Goal: Navigation & Orientation: Understand site structure

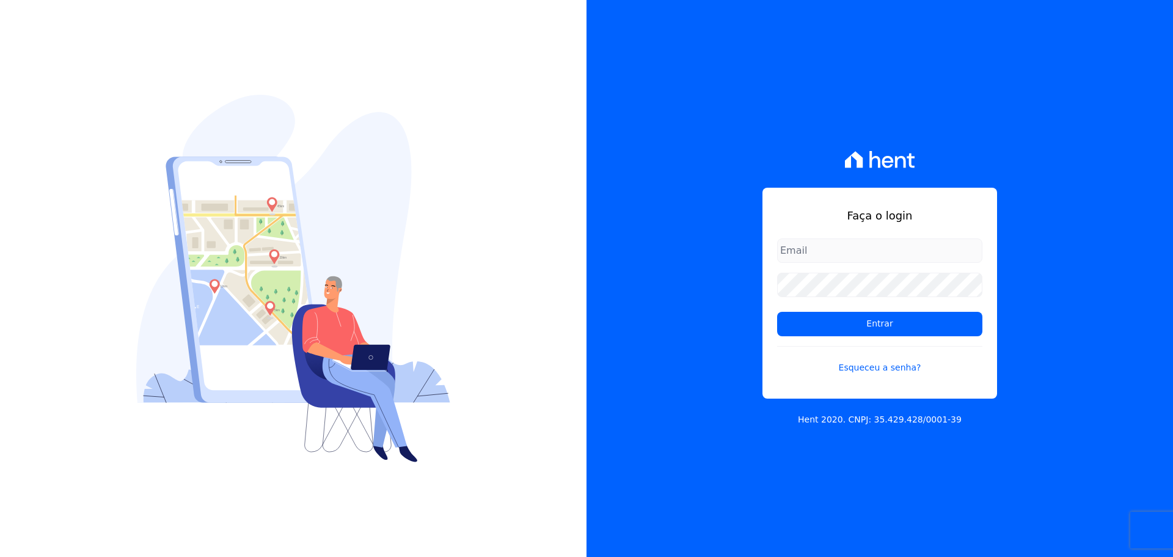
click at [796, 240] on input "email" at bounding box center [879, 250] width 205 height 24
click at [801, 249] on input "email" at bounding box center [879, 250] width 205 height 24
type input "leonardo.oliveira@oliveirainc.com.br"
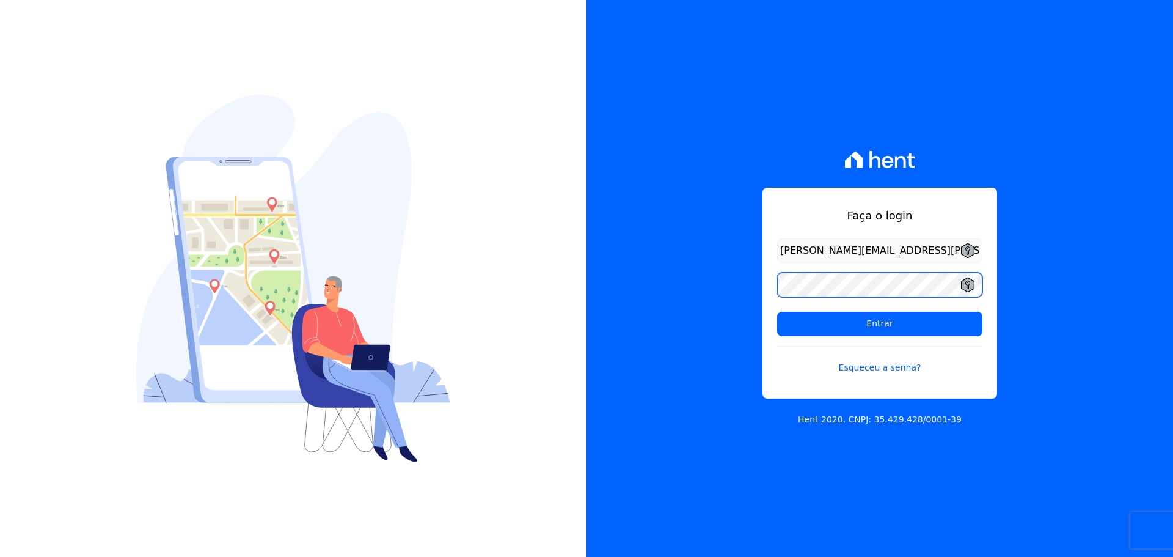
click at [777, 312] on input "Entrar" at bounding box center [879, 324] width 205 height 24
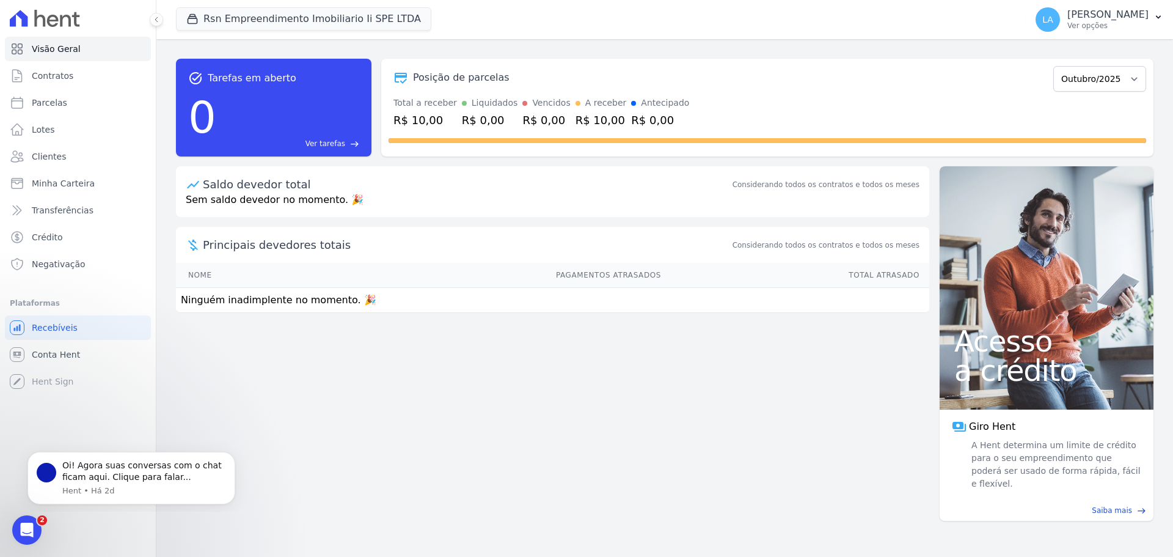
click at [244, 364] on div "task_alt Tarefas em aberto 0 Ver tarefas east Posição de parcelas Outubro/2025 …" at bounding box center [664, 298] width 1017 height 518
click at [34, 68] on link "Contratos" at bounding box center [78, 76] width 146 height 24
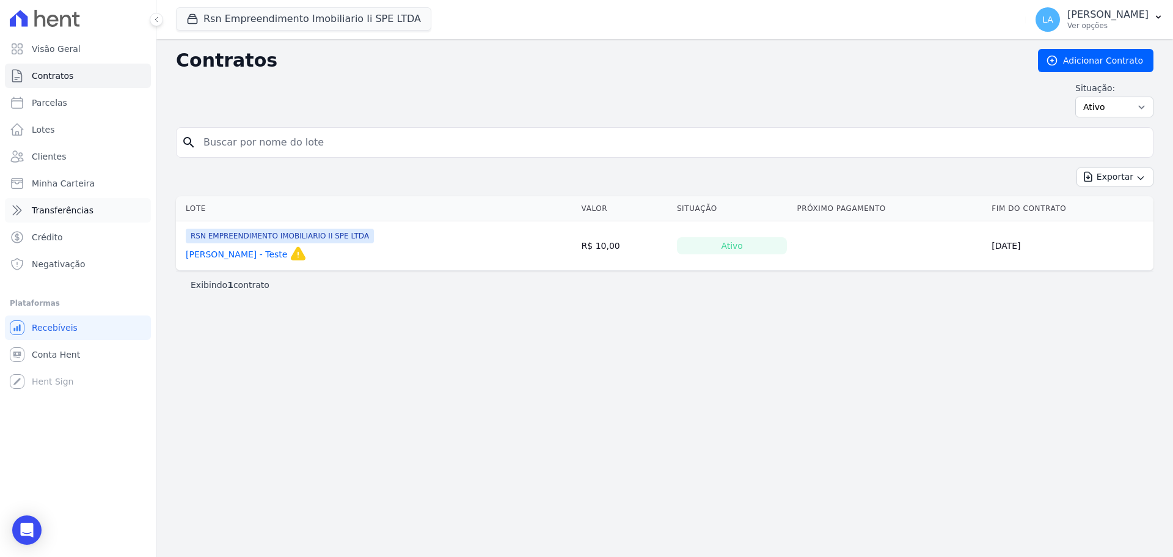
click at [57, 201] on link "Transferências" at bounding box center [78, 210] width 146 height 24
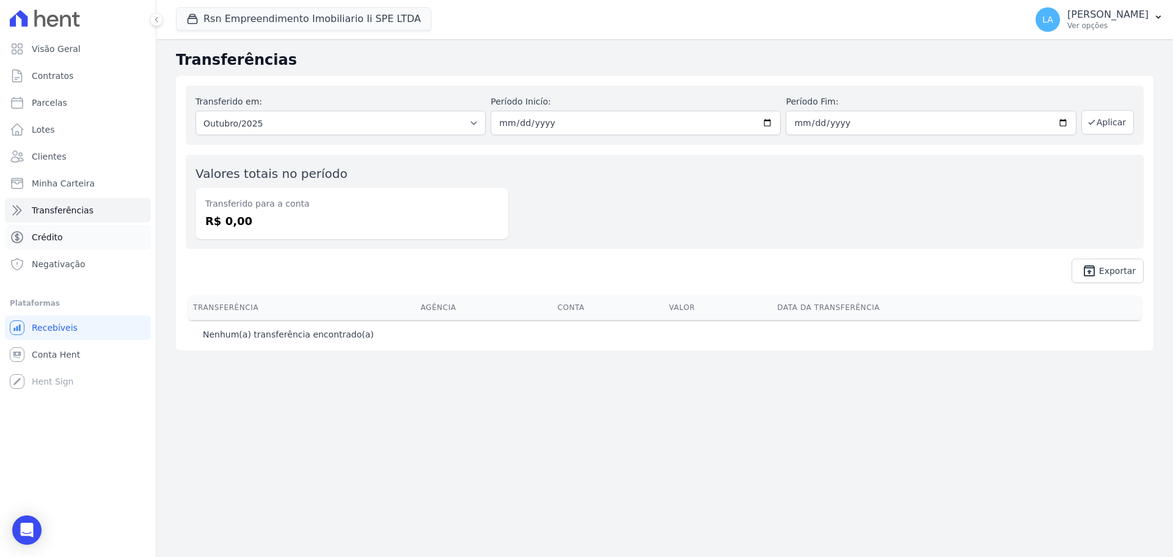
click at [56, 231] on span "Crédito" at bounding box center [47, 237] width 31 height 12
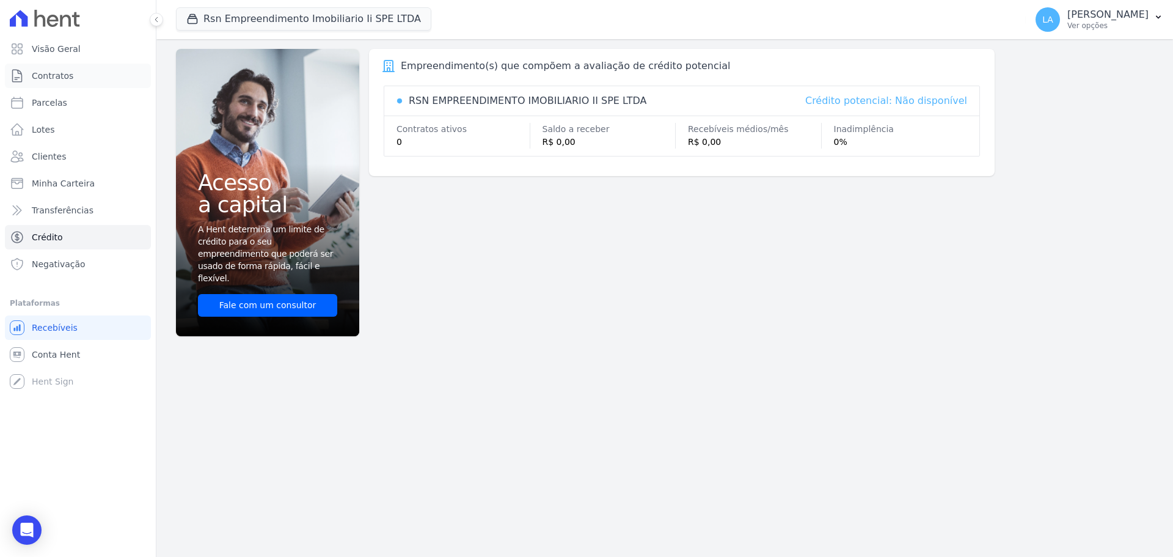
click at [63, 84] on link "Contratos" at bounding box center [78, 76] width 146 height 24
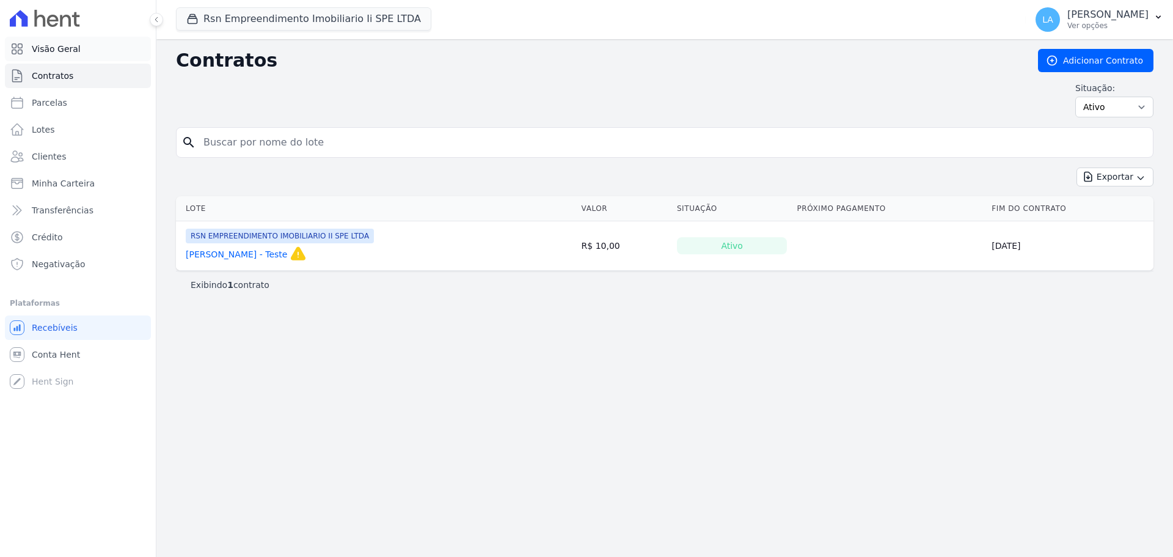
click at [65, 48] on span "Visão Geral" at bounding box center [56, 49] width 49 height 12
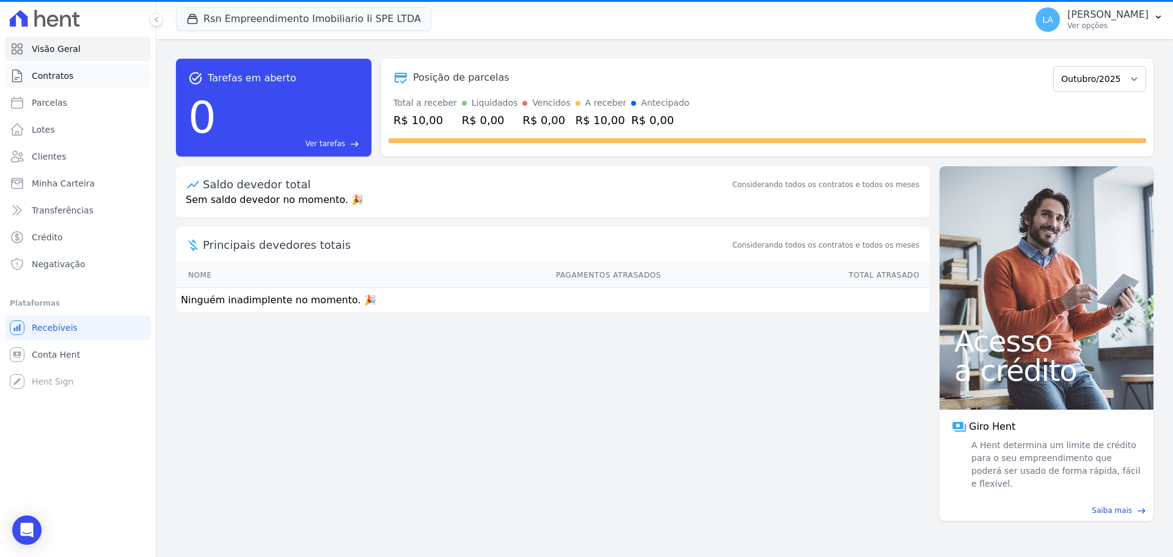
click at [62, 78] on span "Contratos" at bounding box center [53, 76] width 42 height 12
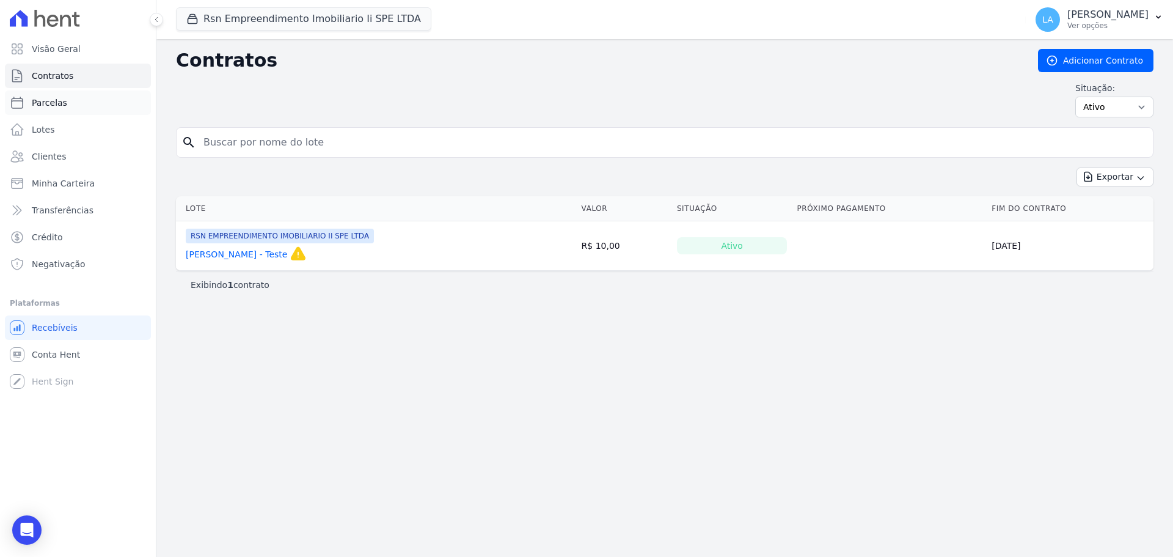
click at [65, 106] on link "Parcelas" at bounding box center [78, 102] width 146 height 24
select select
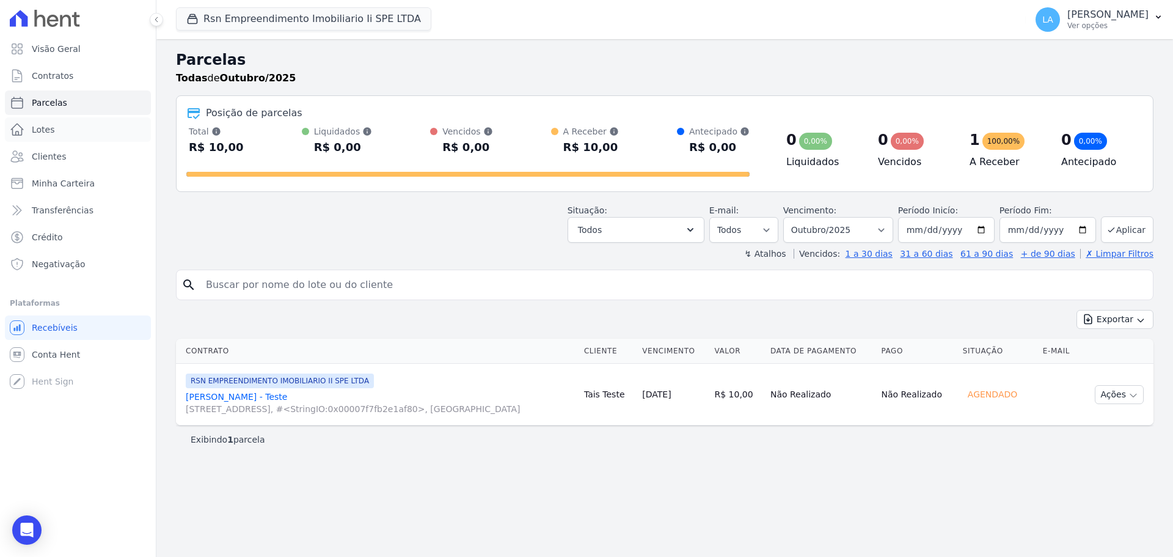
click at [59, 135] on link "Lotes" at bounding box center [78, 129] width 146 height 24
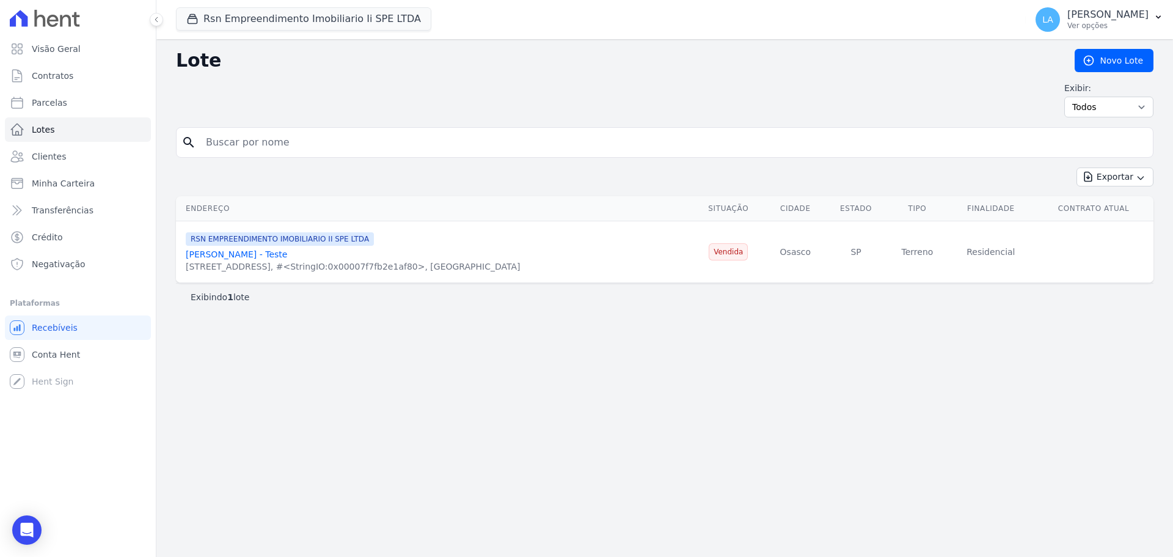
click at [309, 262] on div "[STREET_ADDRESS], #<StringIO:0x00007f7fb2e1af80>, [GEOGRAPHIC_DATA]" at bounding box center [353, 266] width 335 height 12
click at [56, 156] on span "Clientes" at bounding box center [49, 156] width 34 height 12
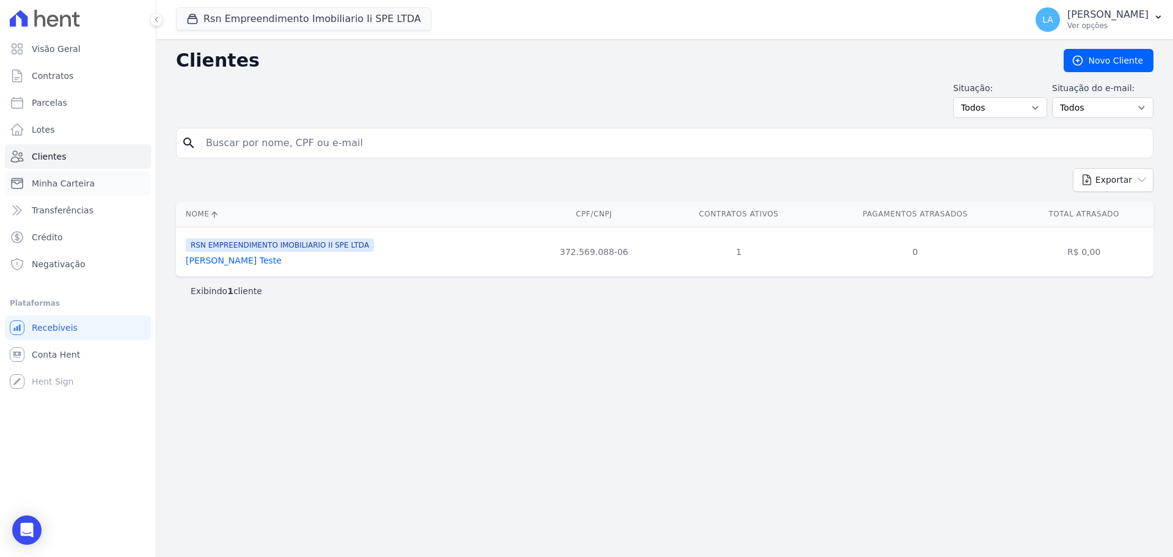
click at [80, 185] on span "Minha Carteira" at bounding box center [63, 183] width 63 height 12
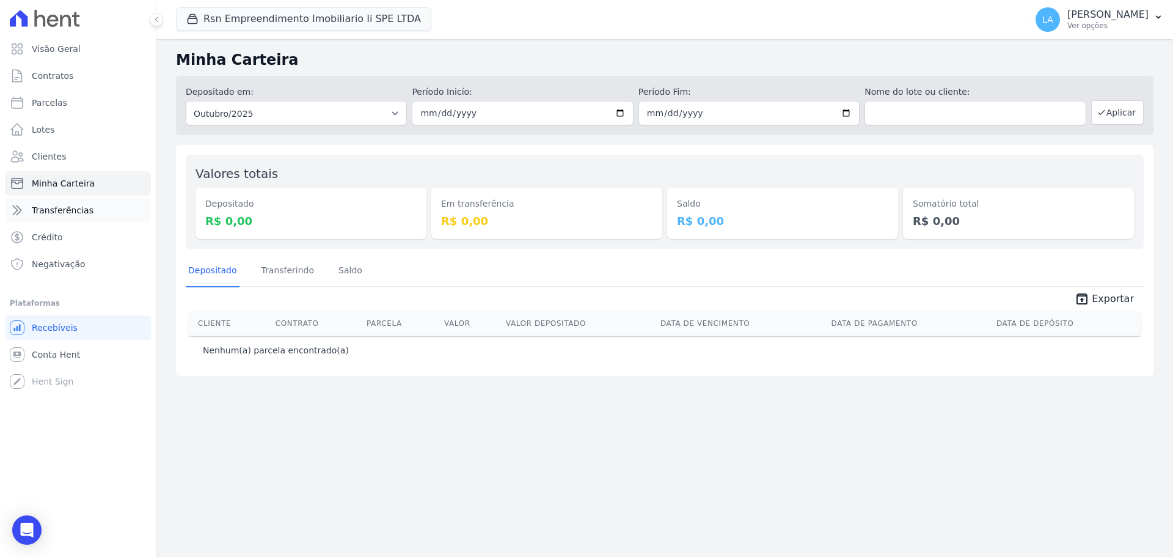
click at [74, 207] on span "Transferências" at bounding box center [63, 210] width 62 height 12
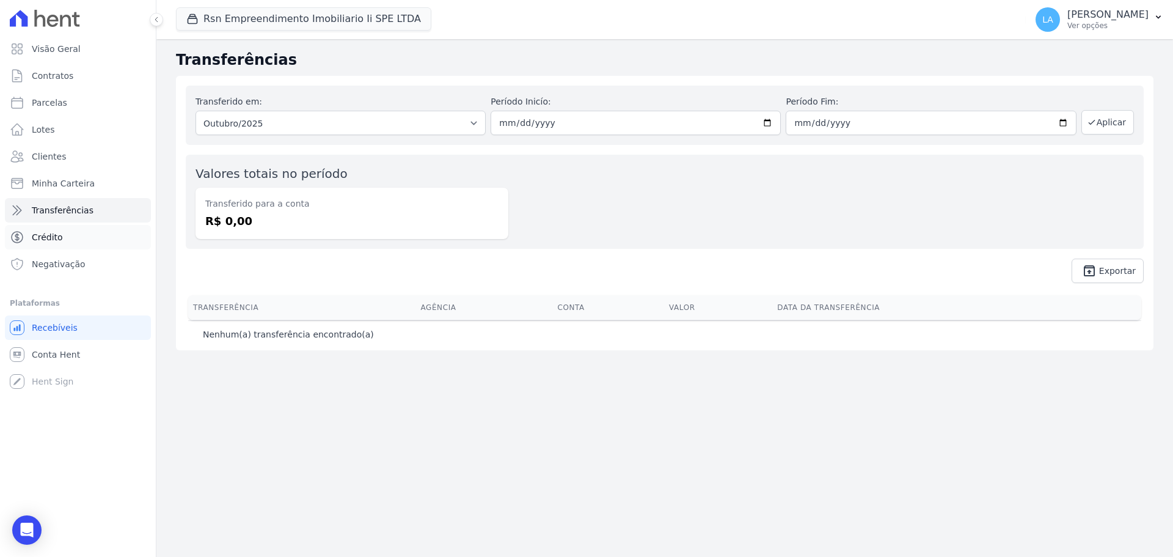
click at [63, 240] on link "Crédito" at bounding box center [78, 237] width 146 height 24
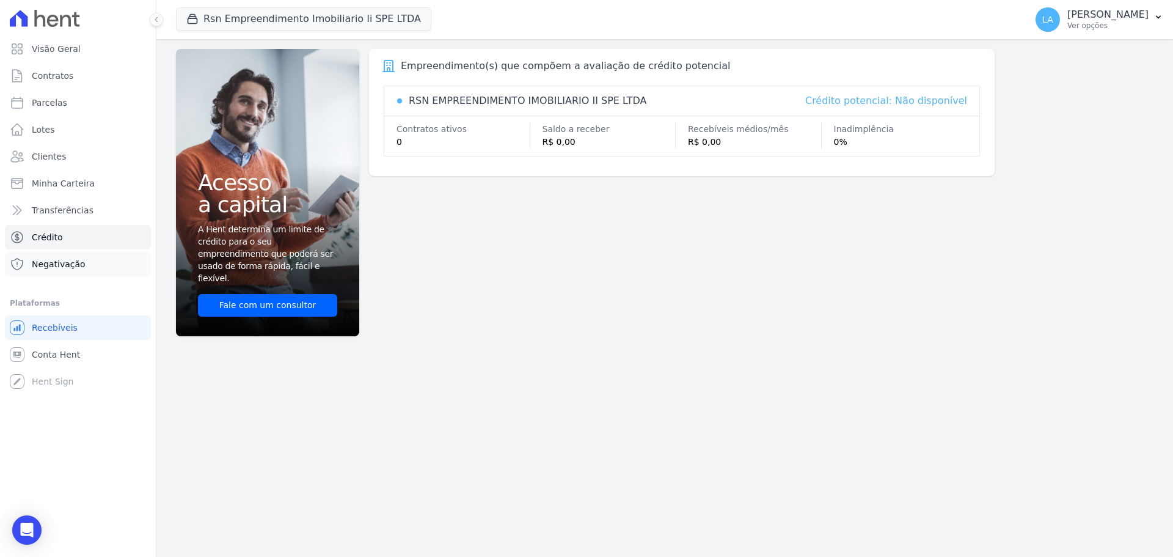
click at [61, 265] on span "Negativação" at bounding box center [59, 264] width 54 height 12
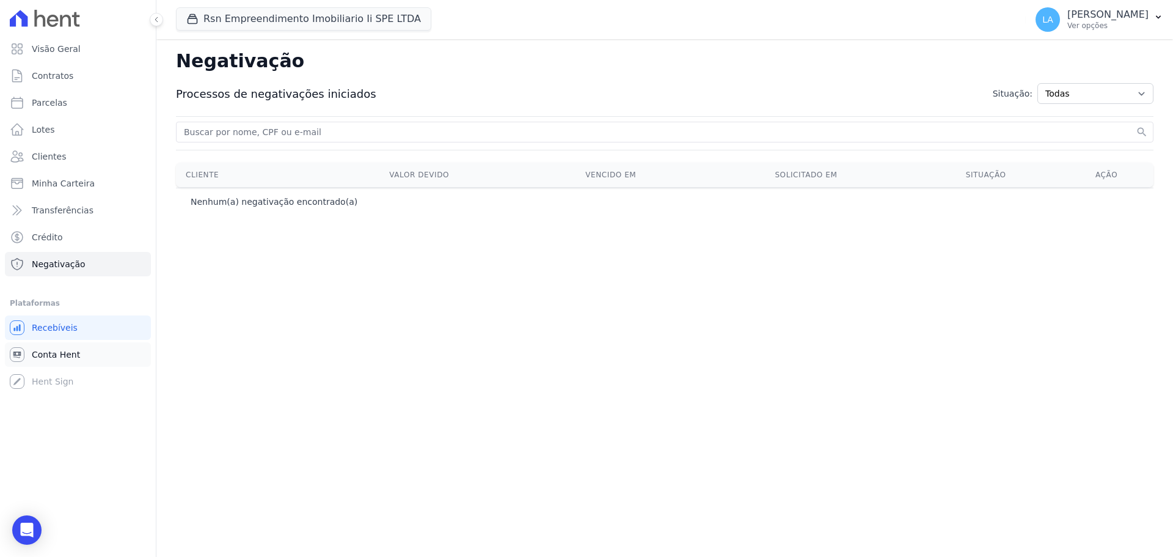
click at [45, 348] on span "Conta Hent" at bounding box center [56, 354] width 48 height 12
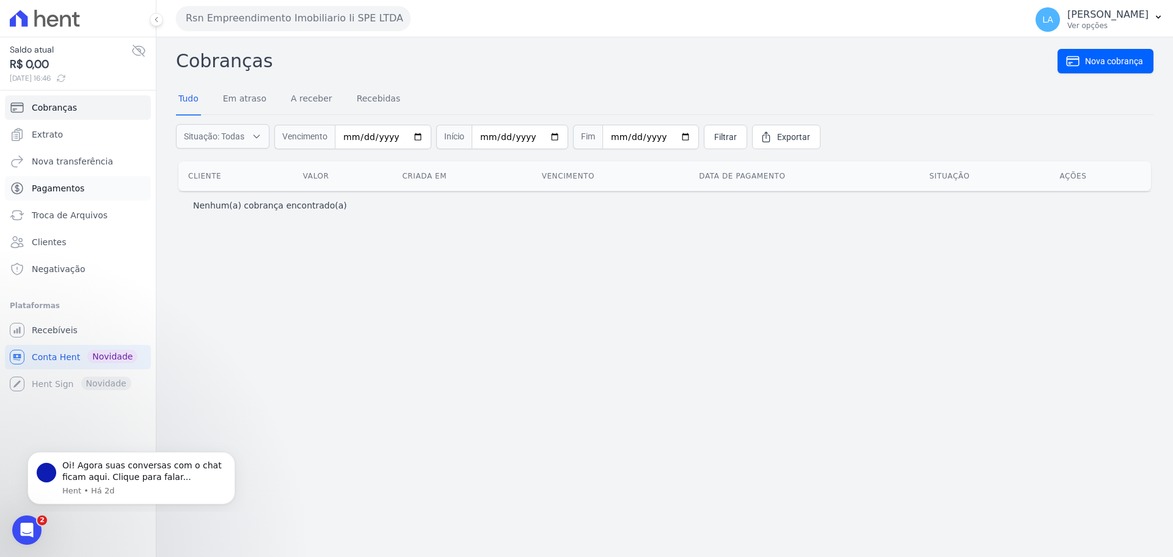
click at [87, 181] on link "Pagamentos" at bounding box center [78, 188] width 146 height 24
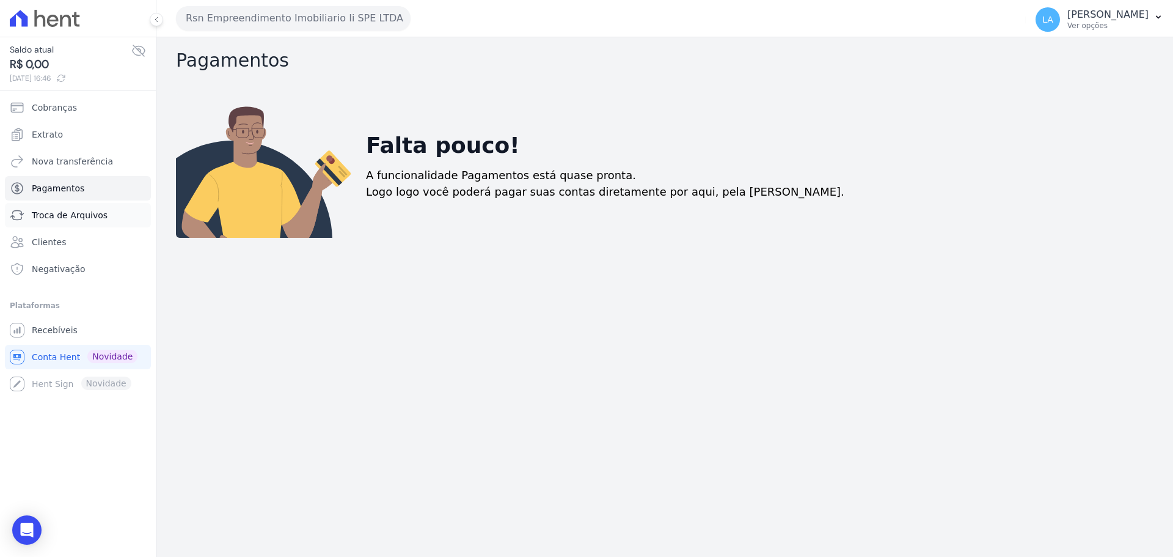
click at [72, 208] on link "Troca de Arquivos" at bounding box center [78, 215] width 146 height 24
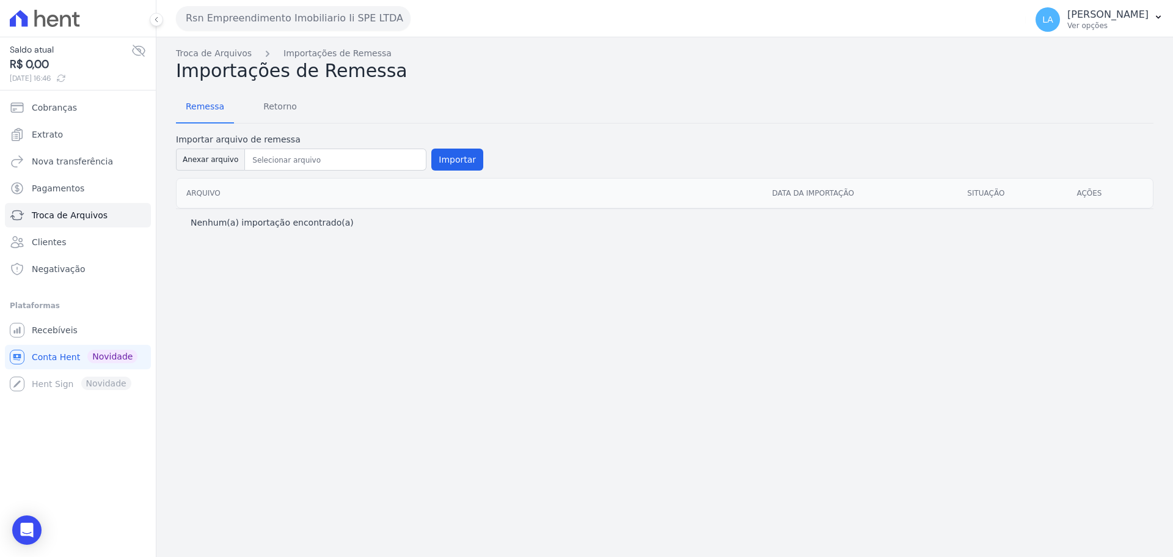
click at [460, 99] on div "Remessa Retorno" at bounding box center [665, 108] width 978 height 32
click at [1068, 23] on p "Ver opções" at bounding box center [1108, 26] width 81 height 10
click at [58, 239] on span "Clientes" at bounding box center [49, 242] width 34 height 12
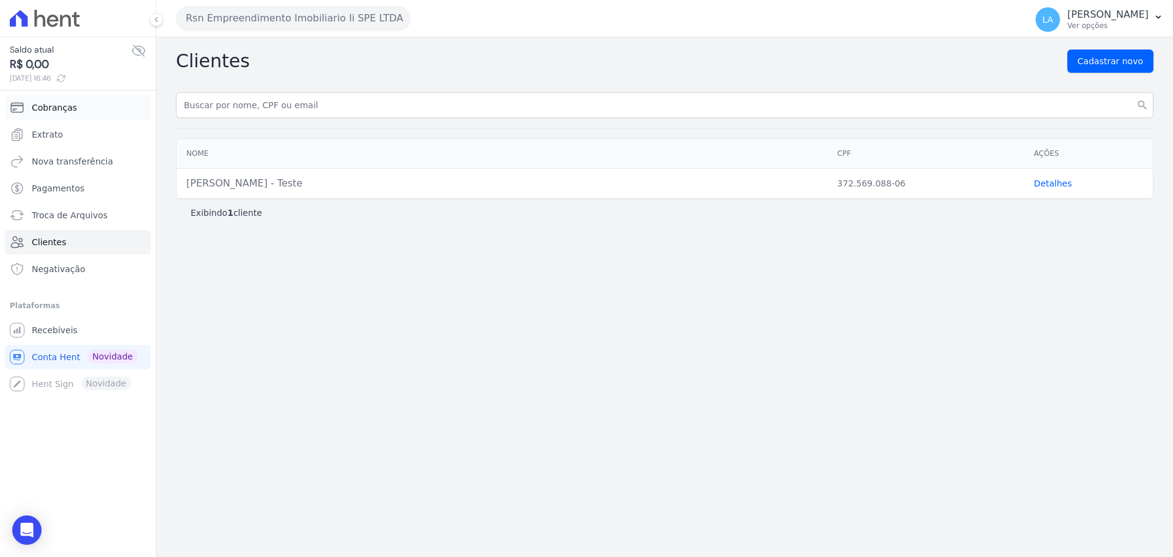
click at [48, 101] on span "Cobranças" at bounding box center [54, 107] width 45 height 12
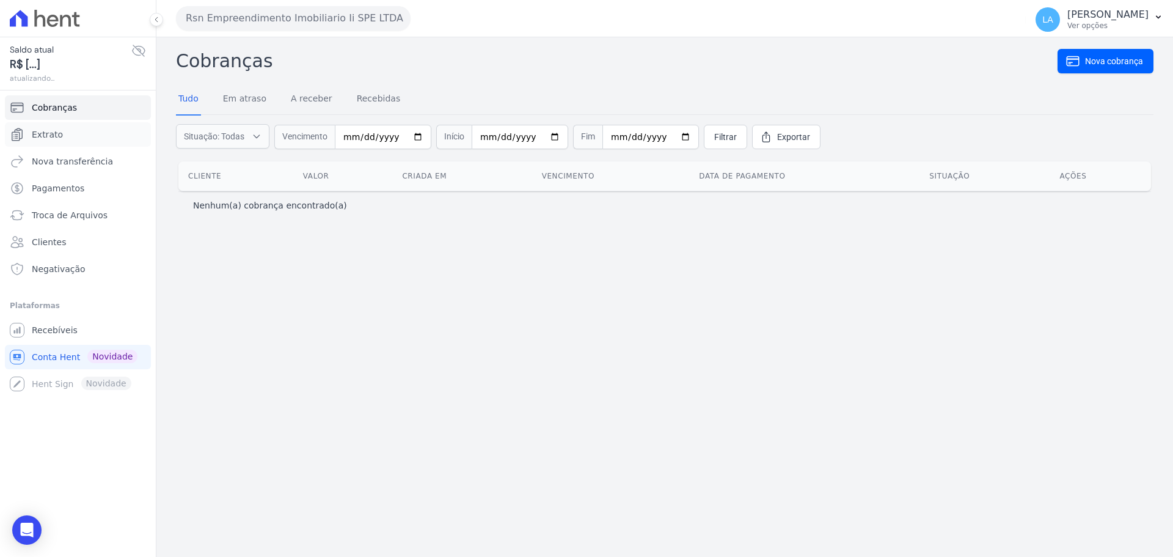
click at [54, 138] on span "Extrato" at bounding box center [47, 134] width 31 height 12
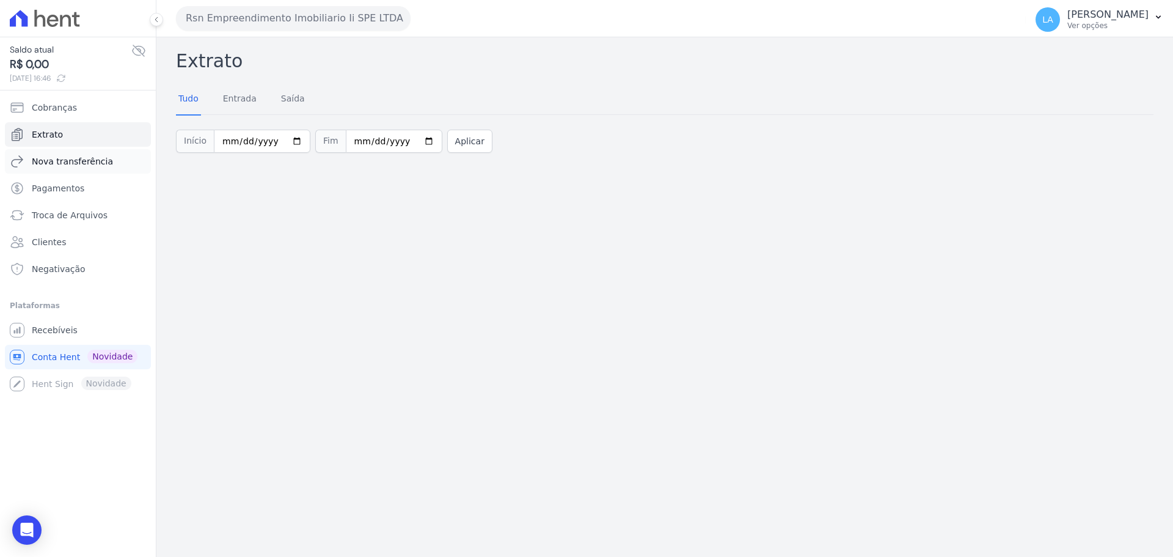
click at [59, 160] on span "Nova transferência" at bounding box center [72, 161] width 81 height 12
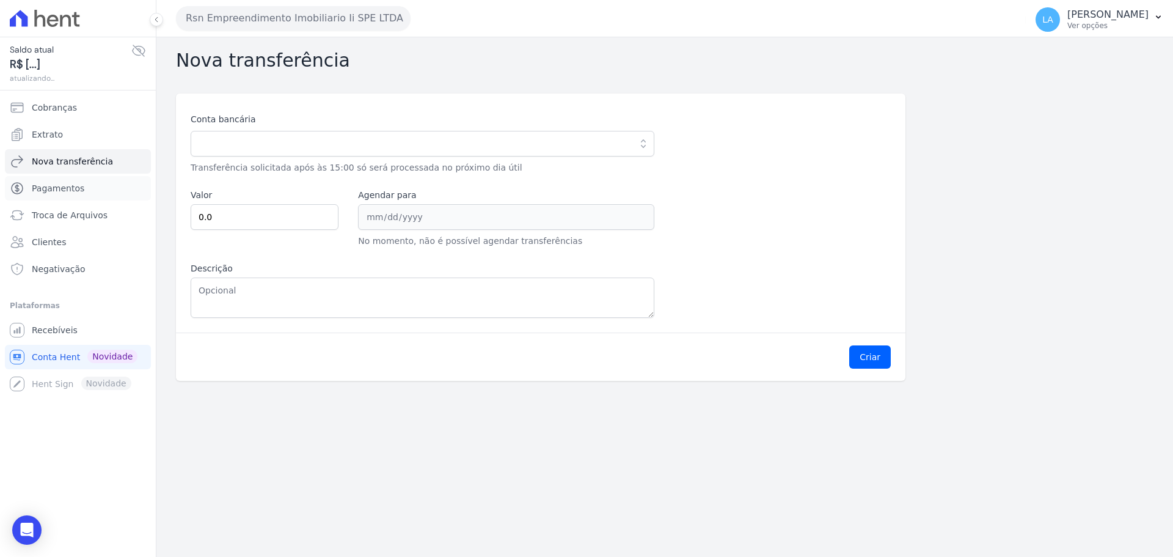
click at [66, 196] on link "Pagamentos" at bounding box center [78, 188] width 146 height 24
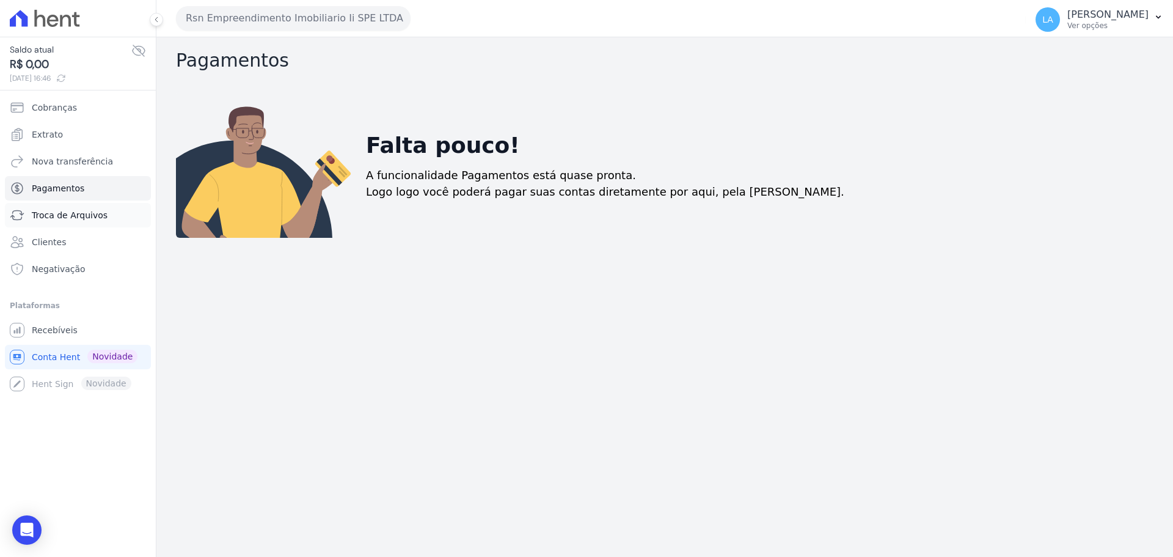
click at [64, 217] on span "Troca de Arquivos" at bounding box center [70, 215] width 76 height 12
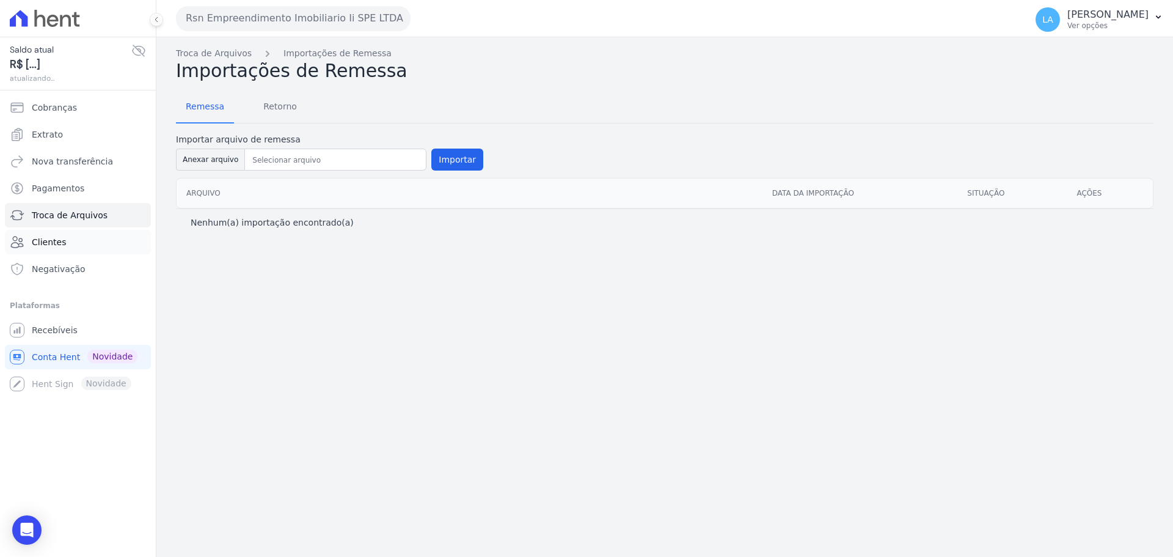
click at [62, 235] on link "Clientes" at bounding box center [78, 242] width 146 height 24
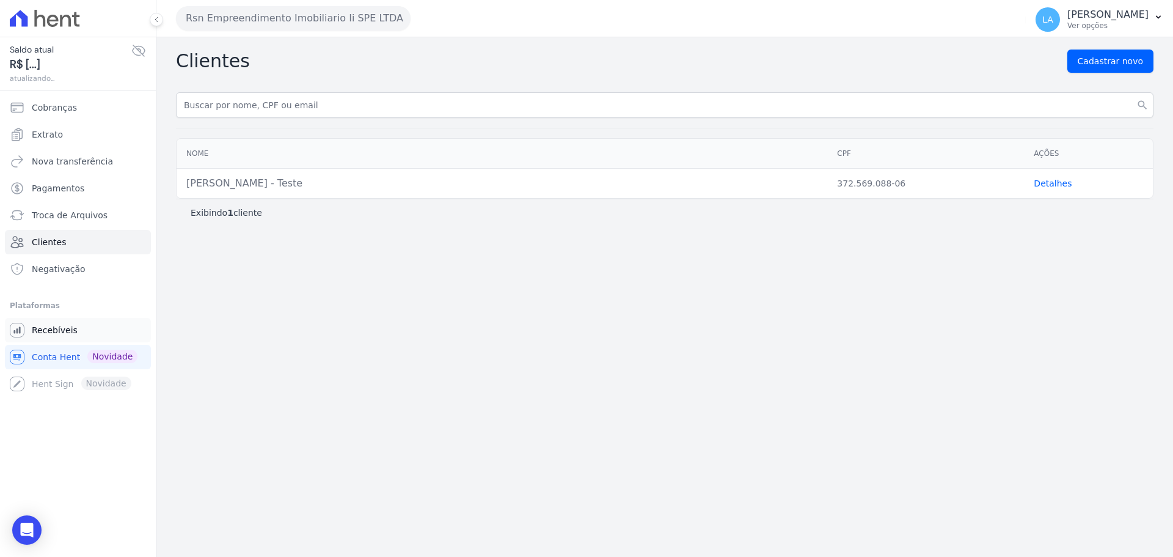
click at [50, 328] on span "Recebíveis" at bounding box center [55, 330] width 46 height 12
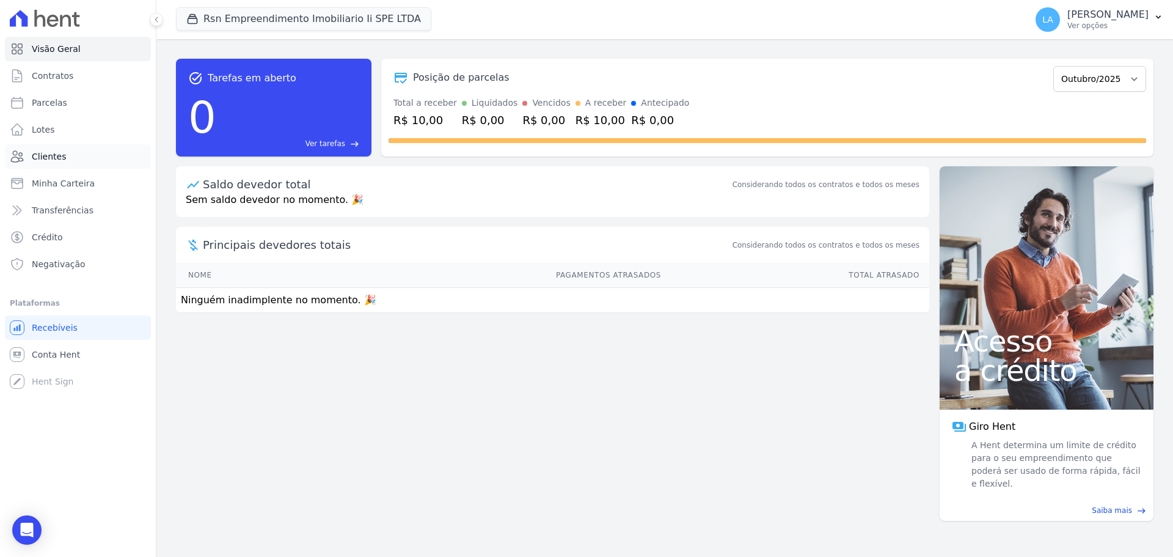
click at [59, 151] on span "Clientes" at bounding box center [49, 156] width 34 height 12
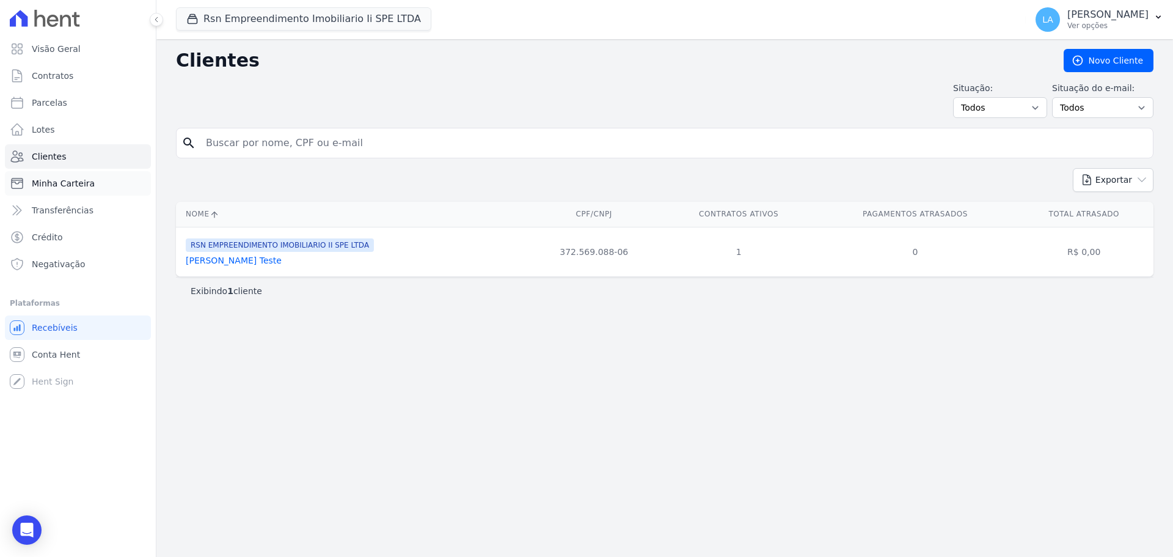
click at [76, 183] on span "Minha Carteira" at bounding box center [63, 183] width 63 height 12
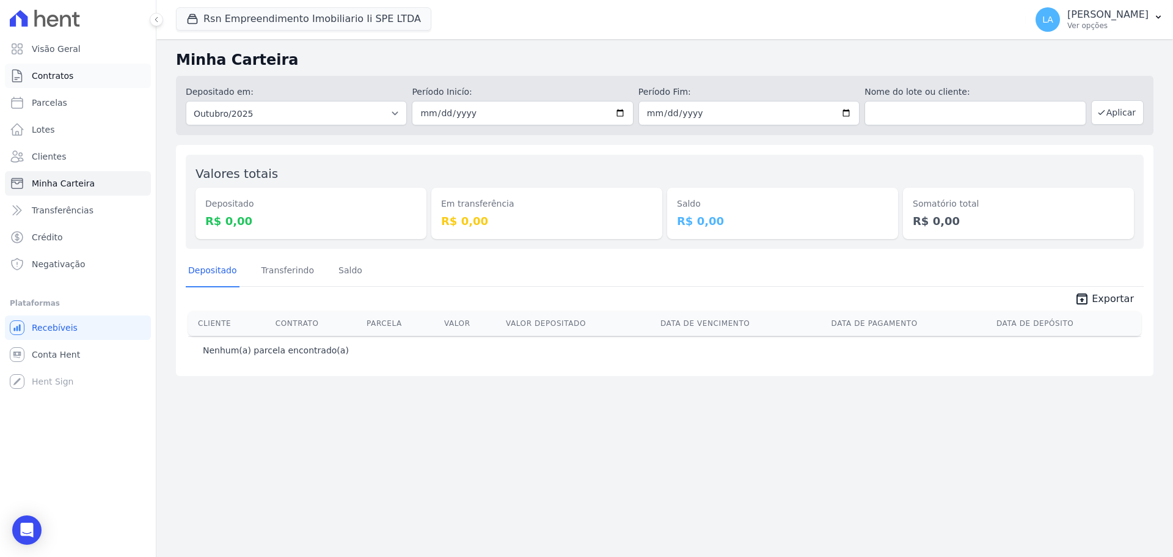
click at [62, 81] on span "Contratos" at bounding box center [53, 76] width 42 height 12
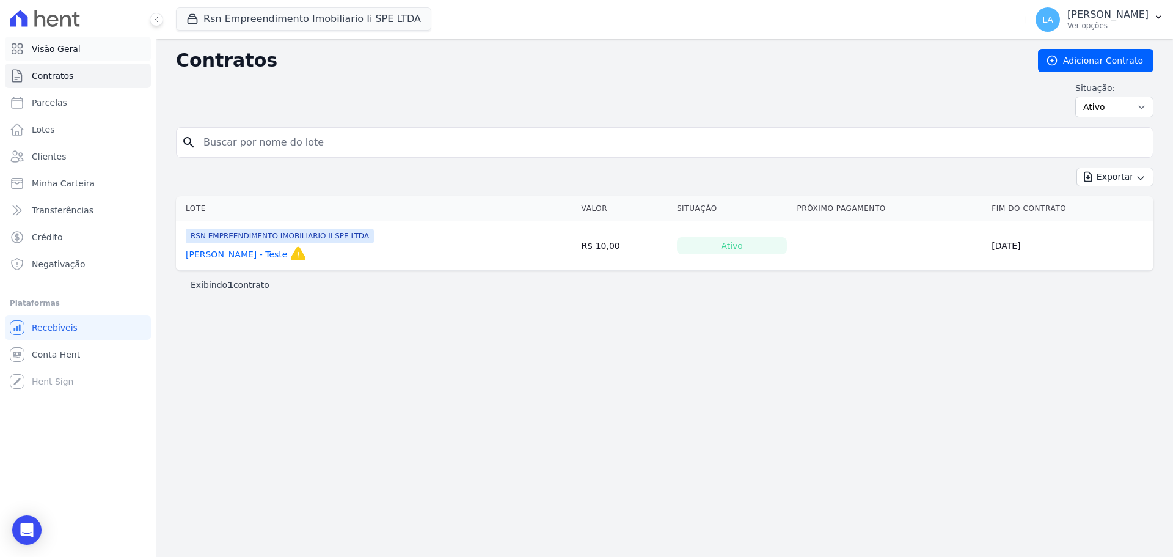
click at [77, 51] on link "Visão Geral" at bounding box center [78, 49] width 146 height 24
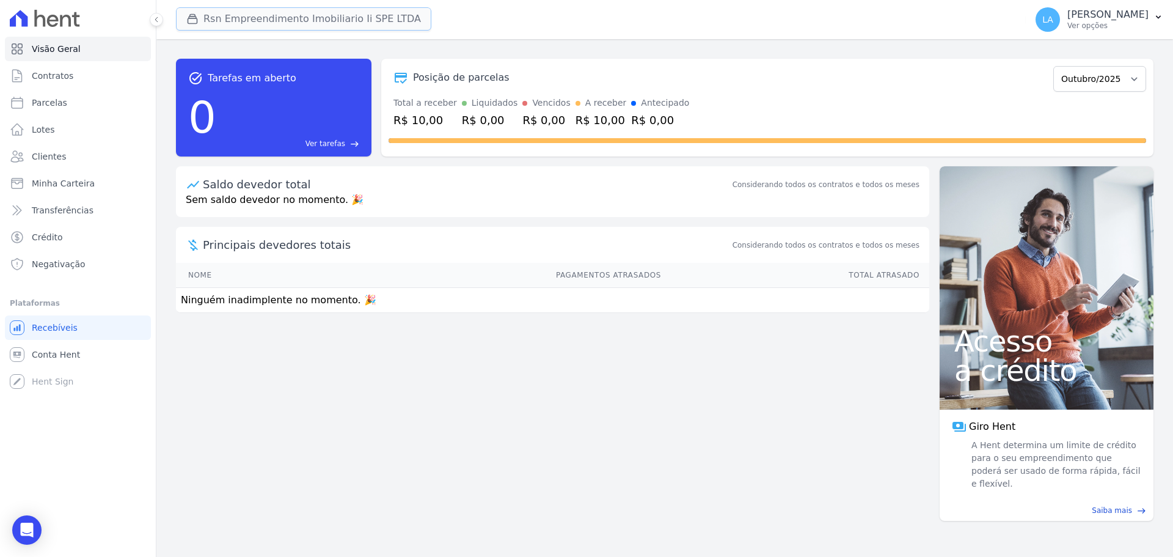
click at [261, 17] on button "Rsn Empreendimento Imobiliario Ii SPE LTDA" at bounding box center [303, 18] width 255 height 23
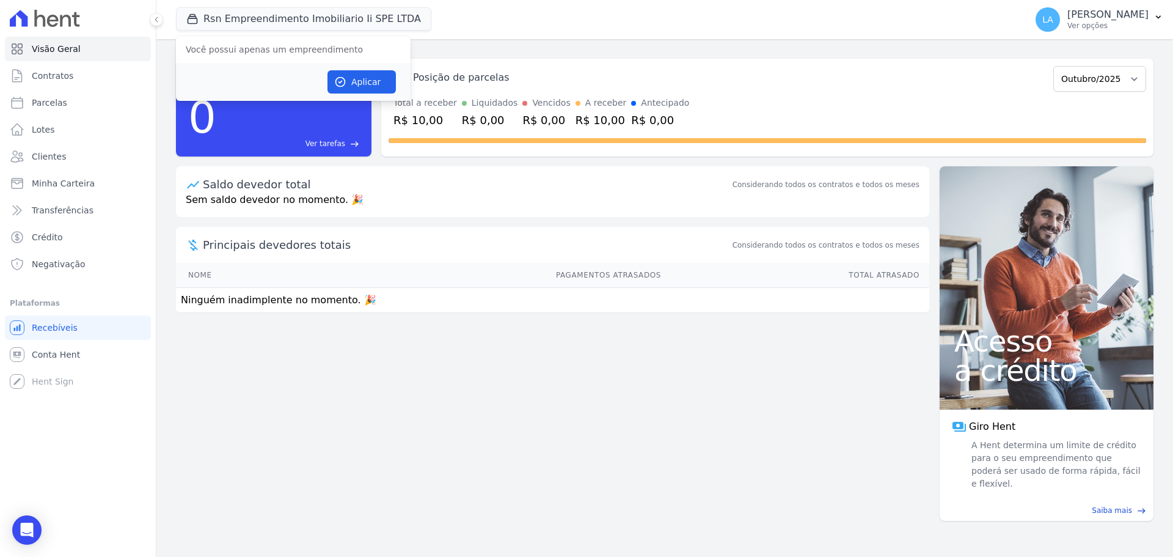
click at [250, 48] on span "Você possui apenas um empreendimento" at bounding box center [293, 50] width 235 height 22
click at [62, 351] on span "Conta Hent" at bounding box center [56, 354] width 48 height 12
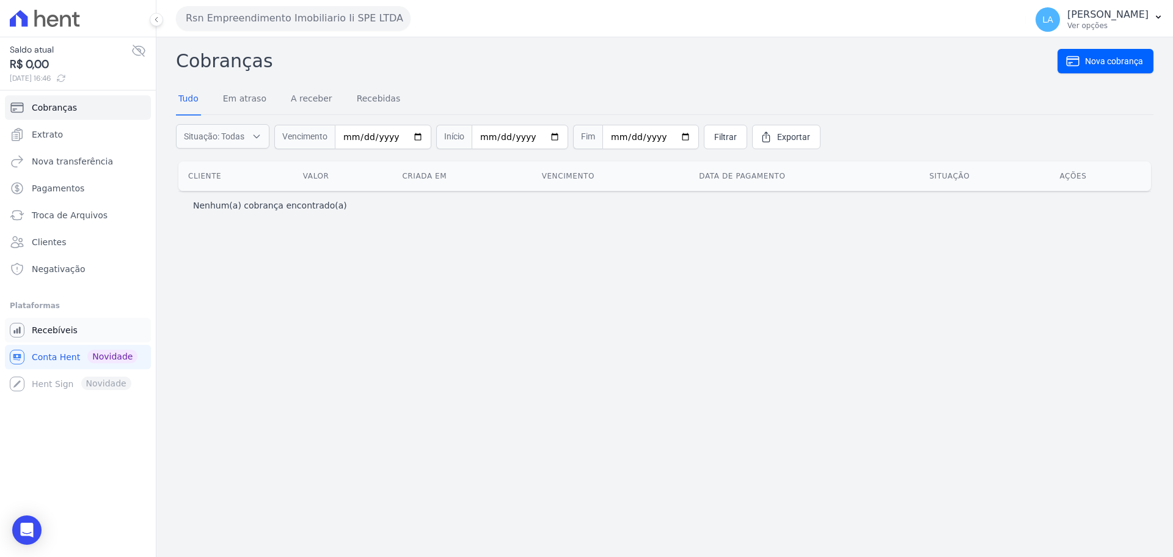
click at [57, 331] on span "Recebíveis" at bounding box center [55, 330] width 46 height 12
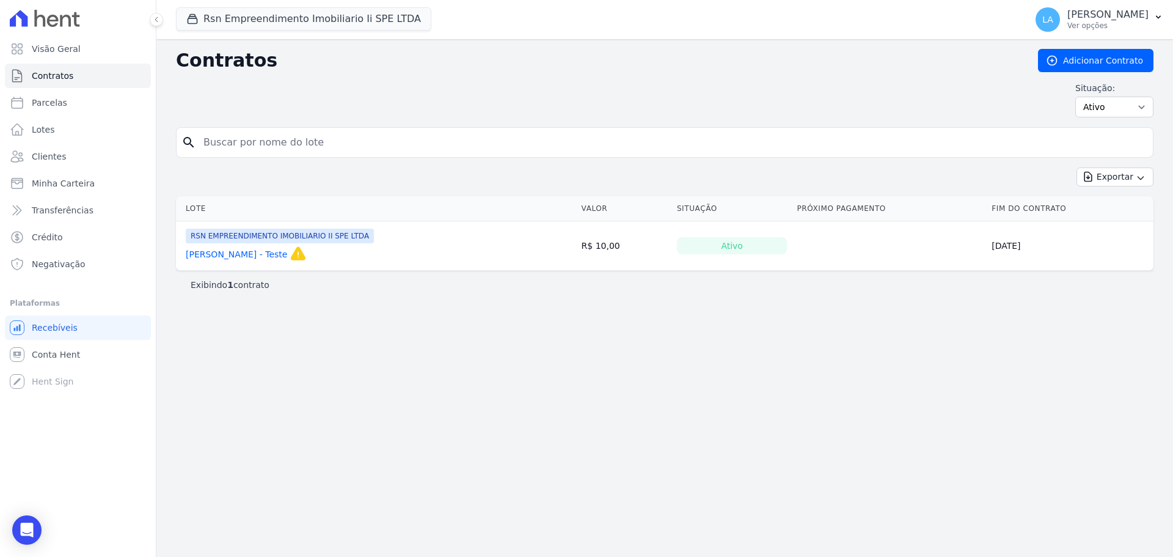
click at [435, 76] on div "Contratos Adicionar Contrato Situação: Ativo Todos Pausado Distratado Rascunho …" at bounding box center [665, 88] width 978 height 78
